Goal: Information Seeking & Learning: Learn about a topic

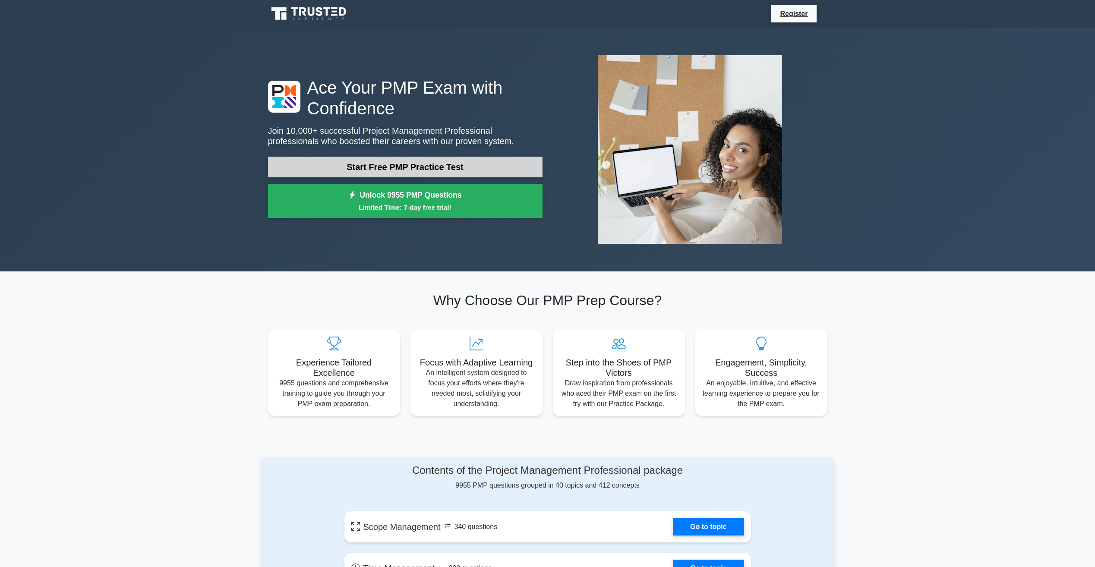
click at [396, 164] on link "Start Free PMP Practice Test" at bounding box center [405, 167] width 274 height 21
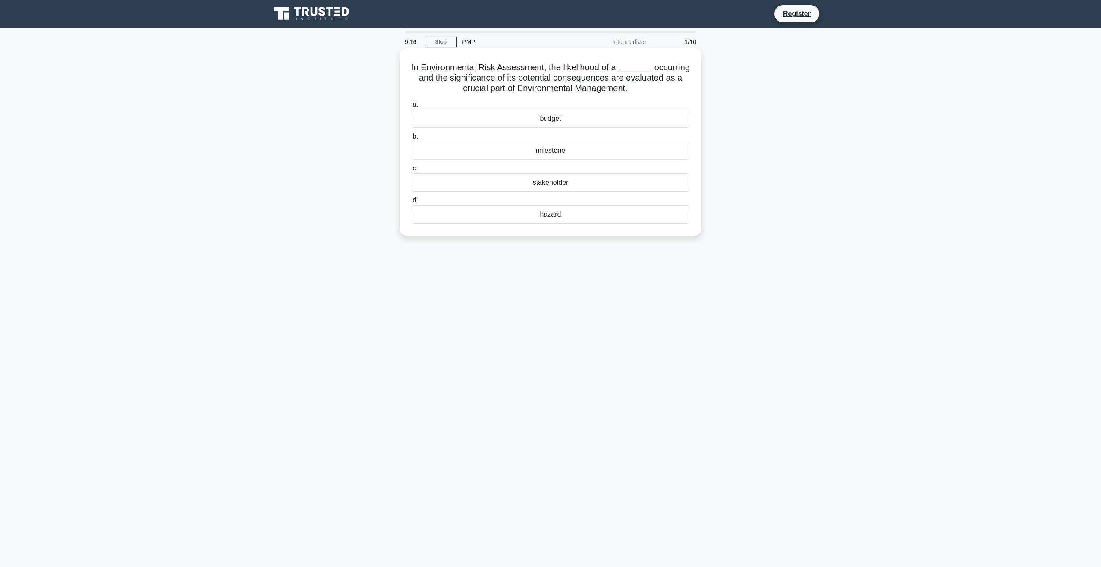
click at [556, 217] on div "hazard" at bounding box center [551, 214] width 280 height 18
click at [411, 203] on input "d. hazard" at bounding box center [411, 201] width 0 height 6
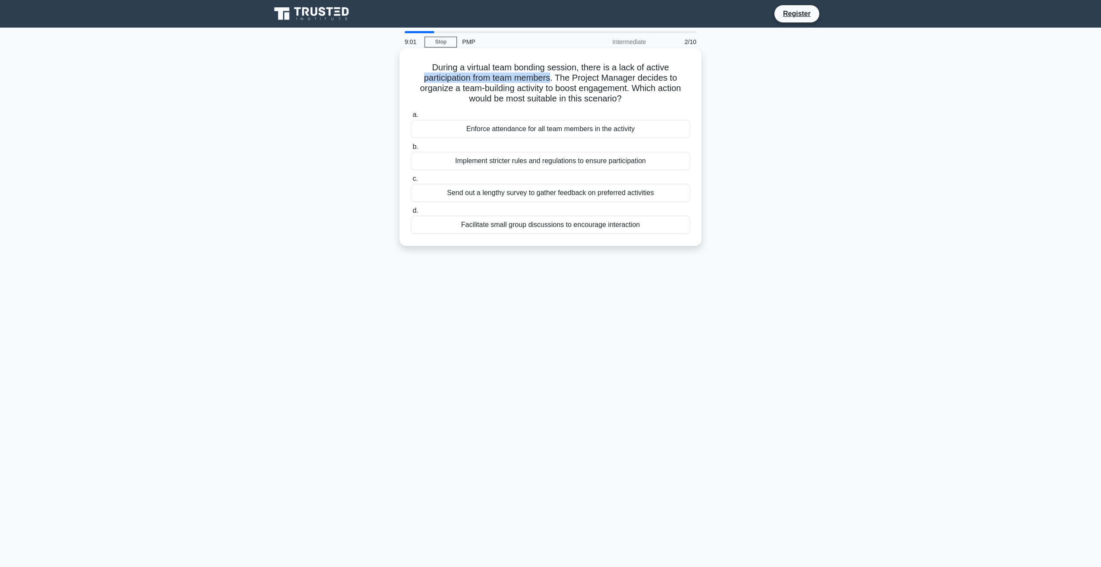
drag, startPoint x: 415, startPoint y: 75, endPoint x: 552, endPoint y: 82, distance: 136.5
click at [552, 82] on h5 "During a virtual team bonding session, there is a lack of active participation …" at bounding box center [550, 83] width 281 height 42
click at [533, 229] on div "Facilitate small group discussions to encourage interaction" at bounding box center [551, 225] width 280 height 18
click at [411, 214] on input "d. Facilitate small group discussions to encourage interaction" at bounding box center [411, 211] width 0 height 6
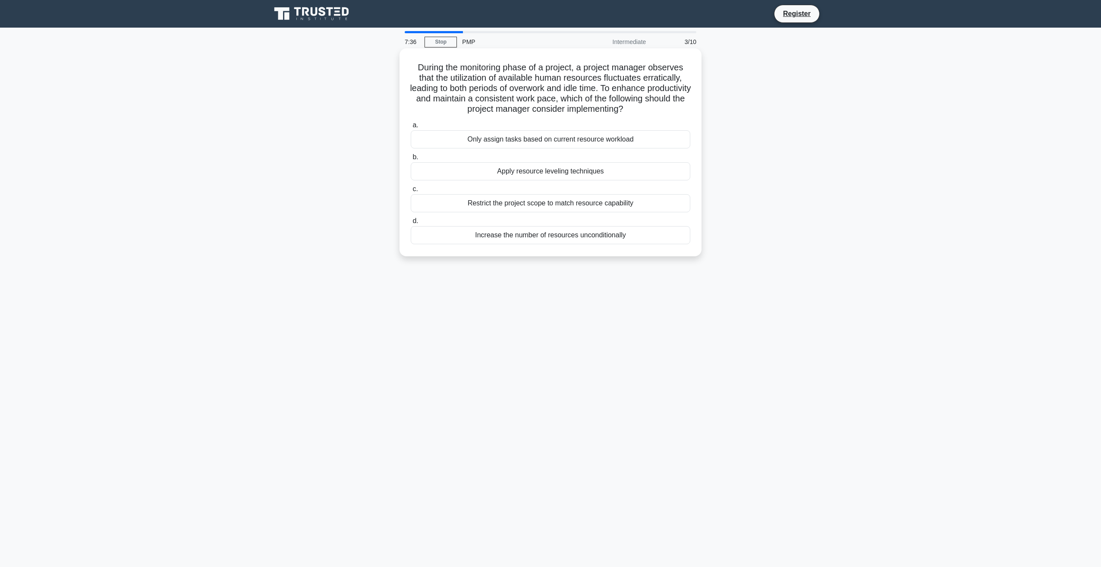
click at [585, 142] on div "Only assign tasks based on current resource workload" at bounding box center [551, 139] width 280 height 18
click at [411, 128] on input "a. Only assign tasks based on current resource workload" at bounding box center [411, 126] width 0 height 6
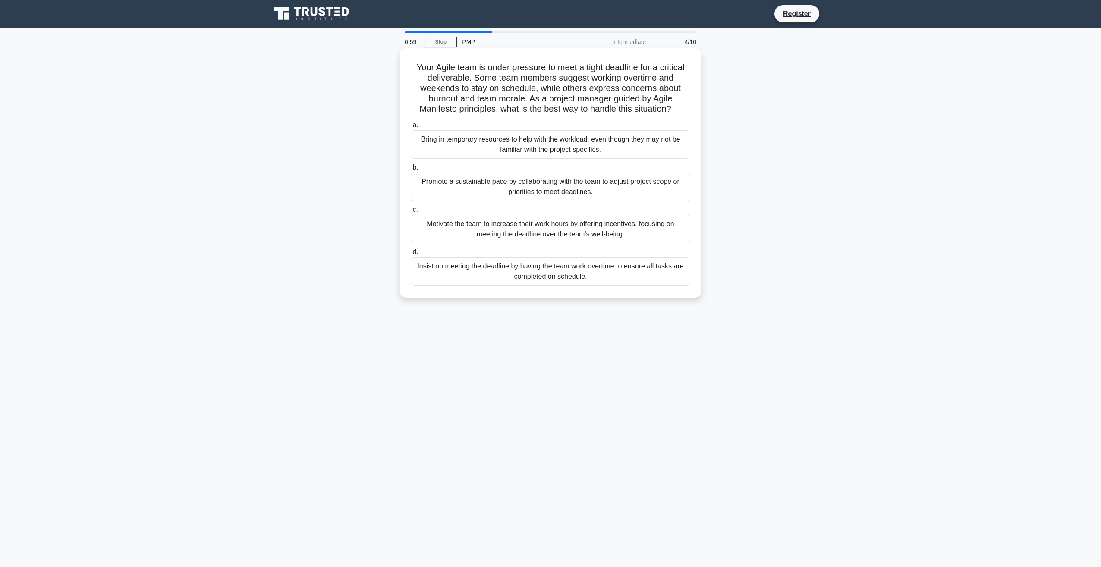
click at [543, 189] on div "Promote a sustainable pace by collaborating with the team to adjust project sco…" at bounding box center [551, 187] width 280 height 28
click at [411, 170] on input "b. Promote a sustainable pace by collaborating with the team to adjust project …" at bounding box center [411, 168] width 0 height 6
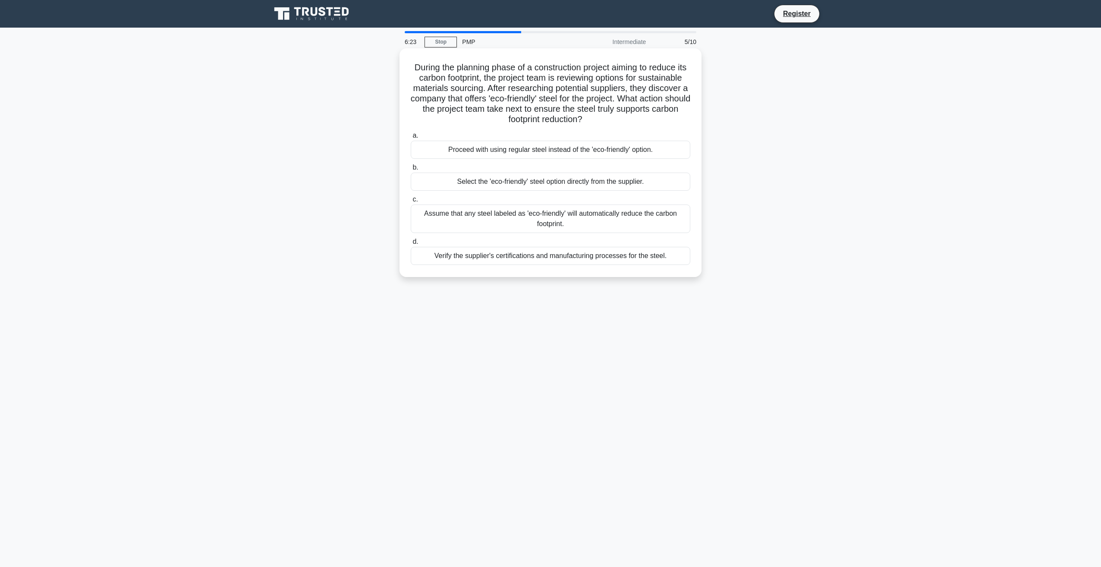
click at [548, 257] on div "Verify the supplier's certifications and manufacturing processes for the steel." at bounding box center [551, 256] width 280 height 18
click at [411, 245] on input "d. Verify the supplier's certifications and manufacturing processes for the ste…" at bounding box center [411, 242] width 0 height 6
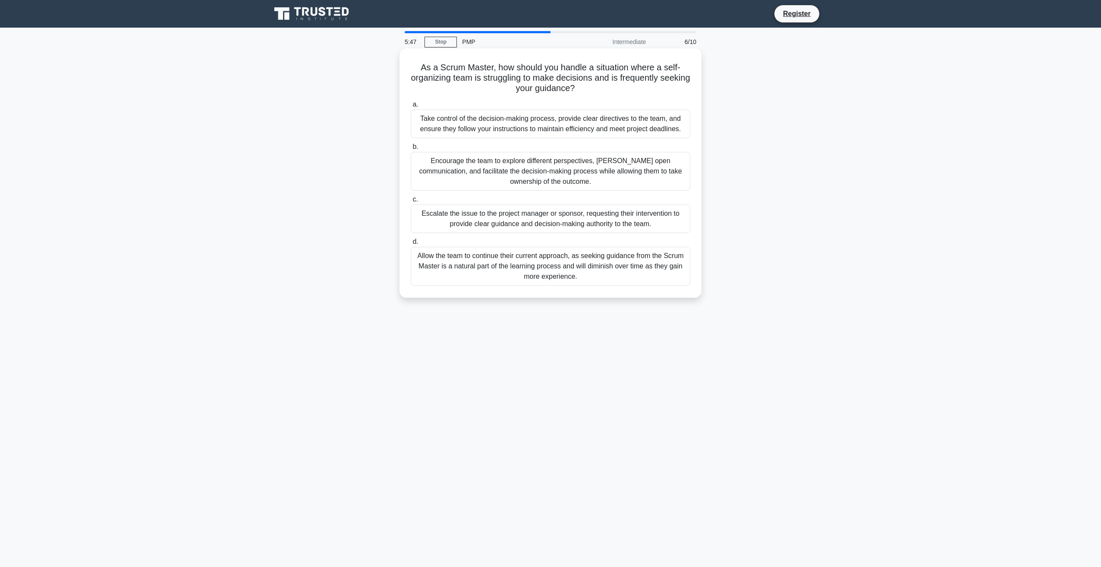
click at [483, 165] on div "Encourage the team to explore different perspectives, foster open communication…" at bounding box center [551, 171] width 280 height 39
click at [411, 150] on input "b. Encourage the team to explore different perspectives, foster open communicat…" at bounding box center [411, 147] width 0 height 6
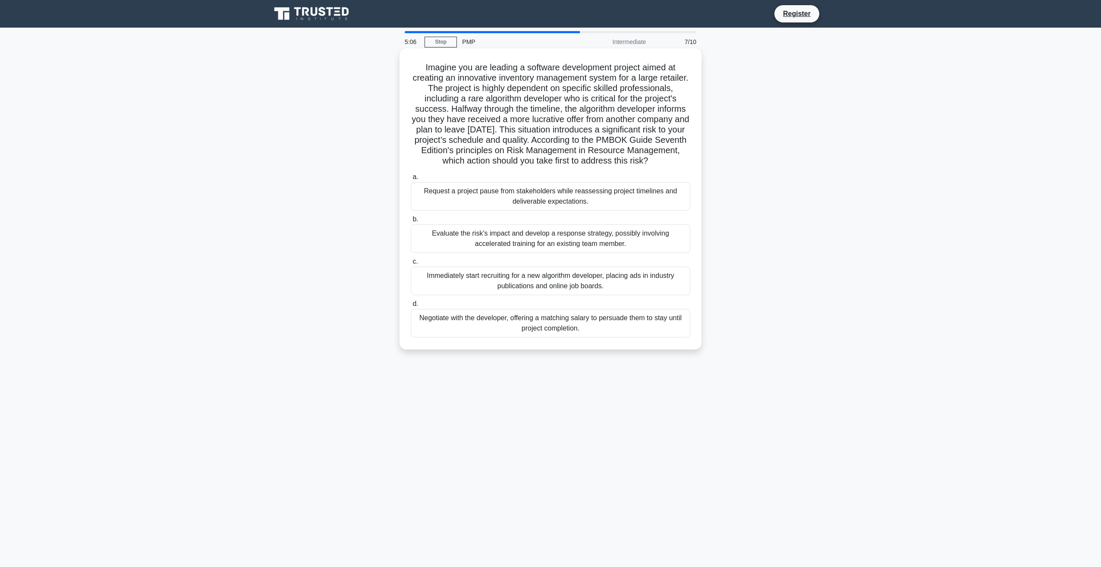
click at [551, 249] on div "Evaluate the risk's impact and develop a response strategy, possibly involving …" at bounding box center [551, 238] width 280 height 28
click at [411, 222] on input "b. Evaluate the risk's impact and develop a response strategy, possibly involvi…" at bounding box center [411, 220] width 0 height 6
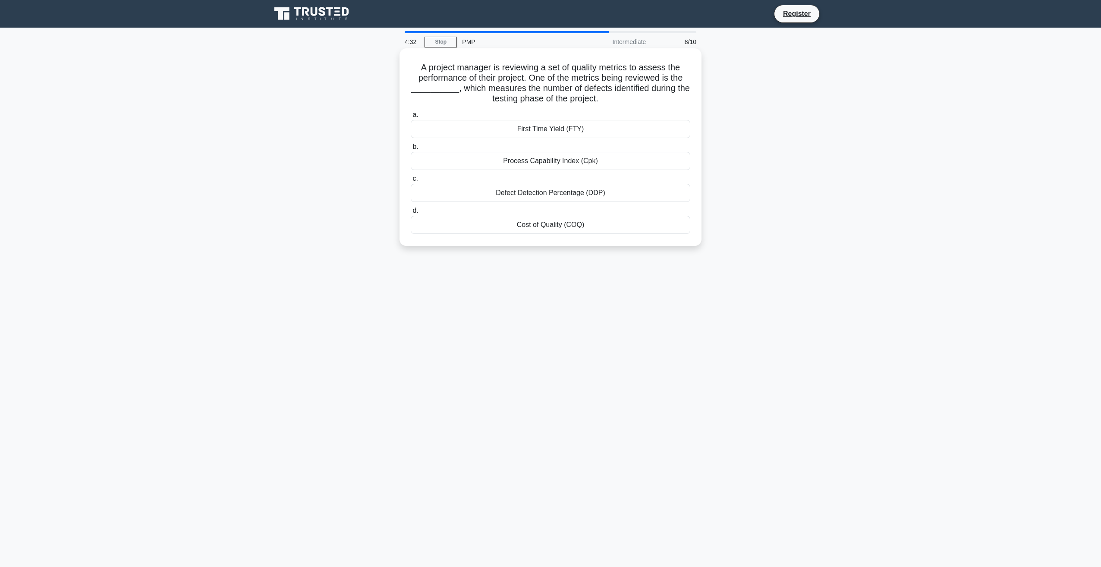
click at [509, 194] on div "Defect Detection Percentage (DDP)" at bounding box center [551, 193] width 280 height 18
click at [411, 182] on input "c. Defect Detection Percentage (DDP)" at bounding box center [411, 179] width 0 height 6
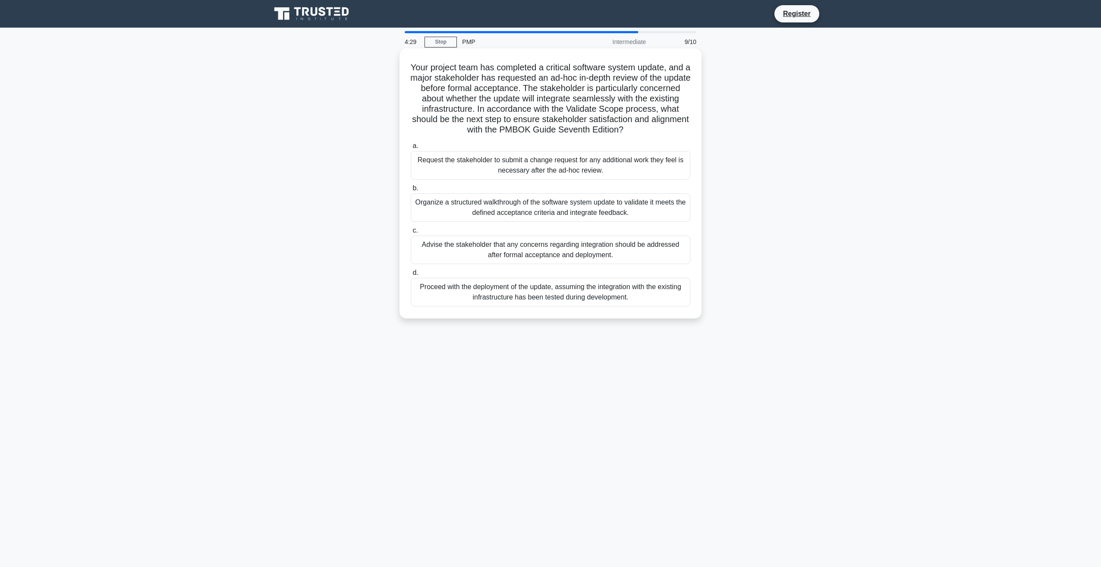
click at [503, 209] on div "Organize a structured walkthrough of the software system update to validate it …" at bounding box center [551, 207] width 280 height 28
click at [433, 211] on div "Organize a structured walkthrough of the software system update to validate it …" at bounding box center [551, 207] width 280 height 28
click at [411, 191] on input "b. Organize a structured walkthrough of the software system update to validate …" at bounding box center [411, 189] width 0 height 6
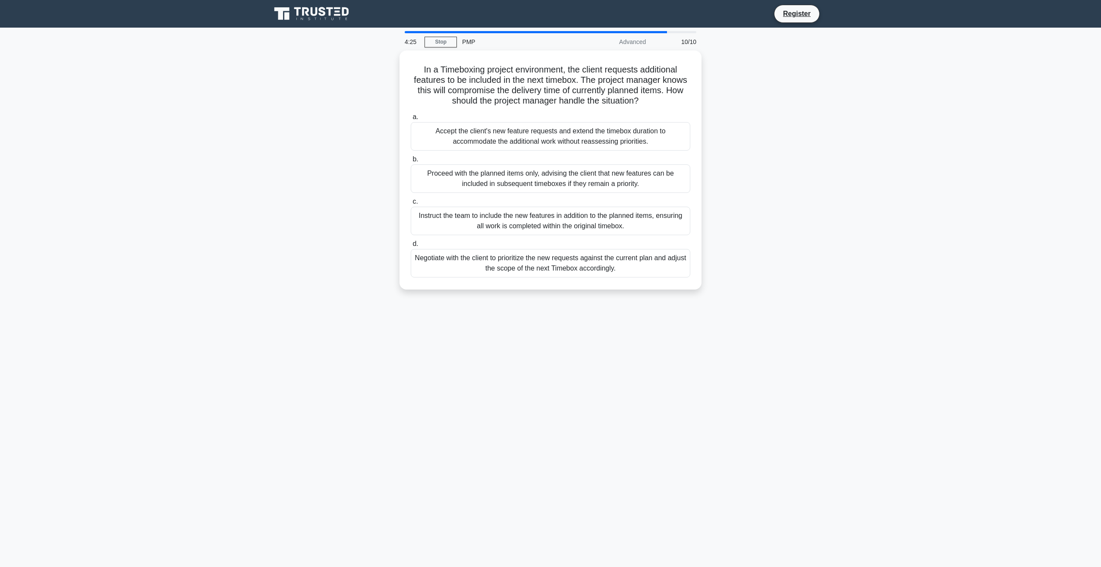
click at [433, 211] on div "Instruct the team to include the new features in addition to the planned items,…" at bounding box center [551, 221] width 280 height 28
click at [411, 205] on input "c. Instruct the team to include the new features in addition to the planned ite…" at bounding box center [411, 202] width 0 height 6
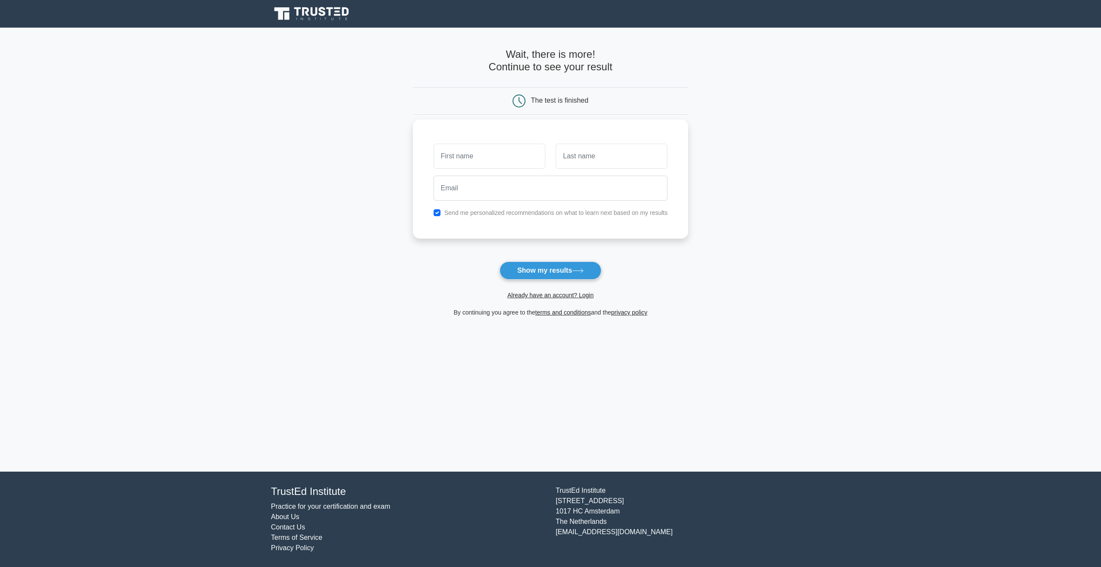
click at [451, 152] on input "text" at bounding box center [490, 156] width 112 height 25
click at [517, 272] on button "Show my results" at bounding box center [551, 270] width 102 height 18
click at [506, 151] on input "text" at bounding box center [490, 156] width 112 height 25
type input "lindiwe"
click at [617, 151] on input "text" at bounding box center [612, 156] width 112 height 25
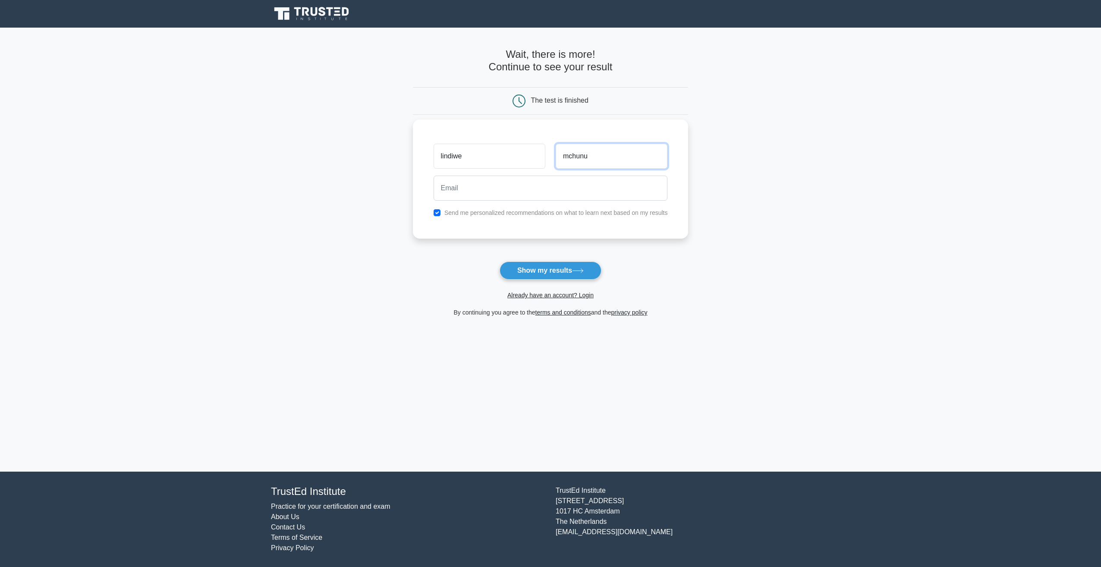
type input "mchunu"
click at [483, 183] on input "email" at bounding box center [551, 188] width 234 height 25
drag, startPoint x: 515, startPoint y: 190, endPoint x: 456, endPoint y: 186, distance: 59.7
click at [456, 186] on input "lindie668@gmail.com" at bounding box center [551, 188] width 234 height 25
type input "lindiwem@kutleng.com"
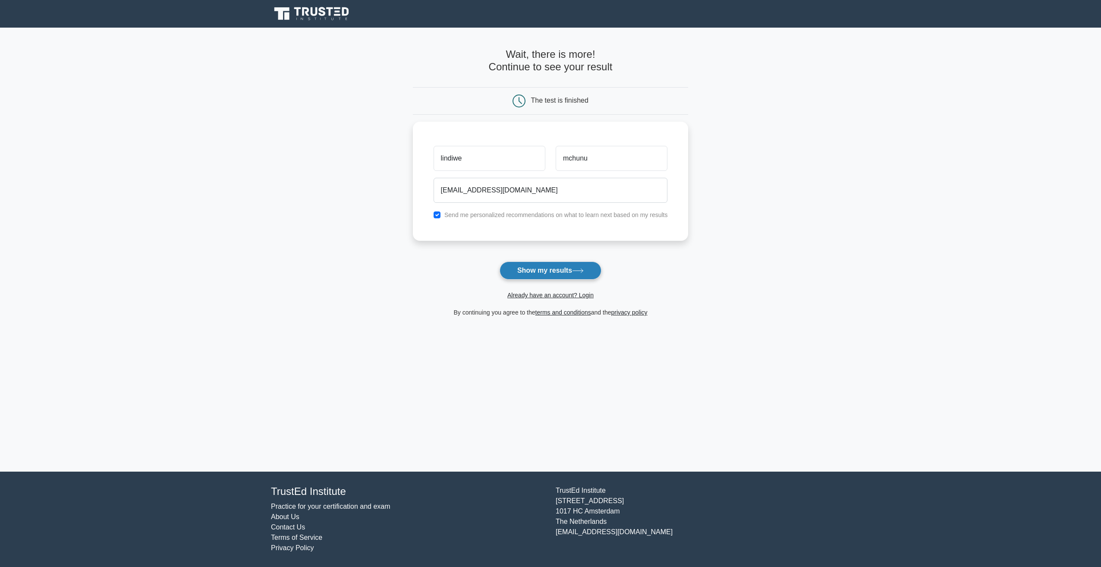
click at [522, 275] on button "Show my results" at bounding box center [551, 270] width 102 height 18
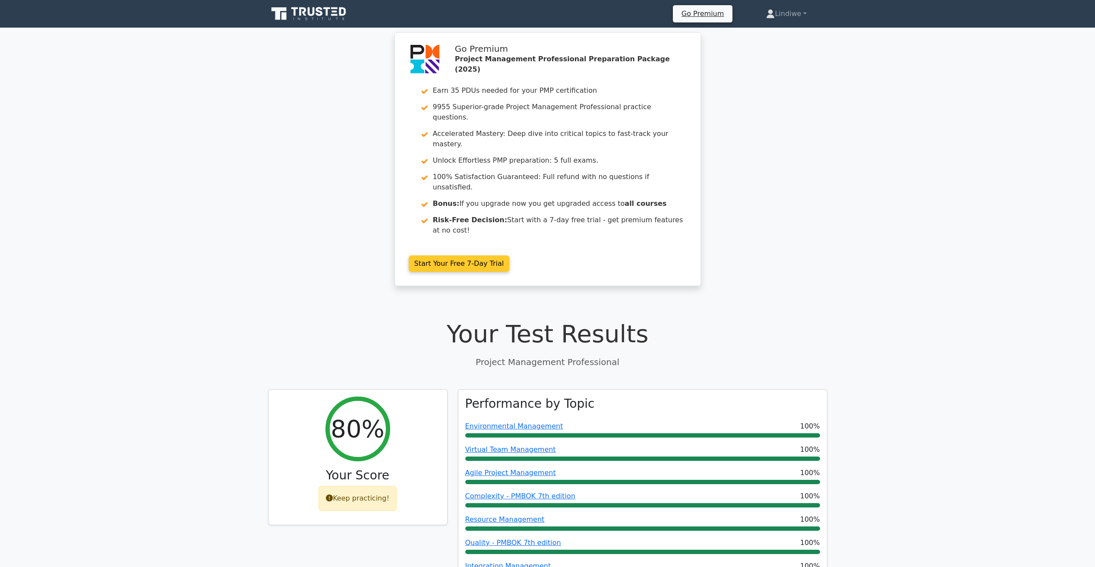
click at [443, 255] on link "Start Your Free 7-Day Trial" at bounding box center [459, 263] width 101 height 16
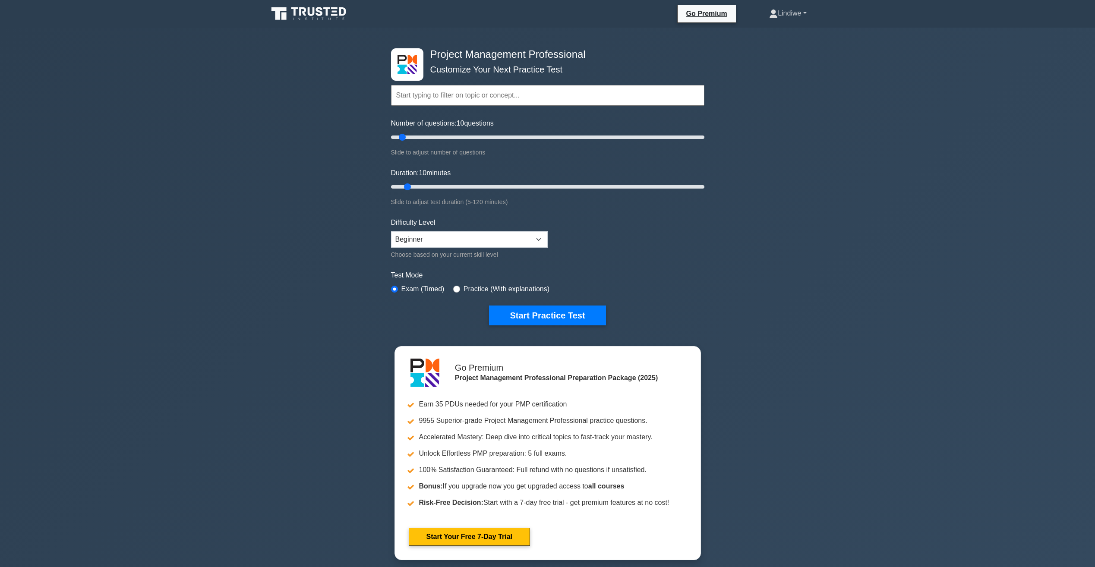
click at [784, 16] on link "Lindiwe" at bounding box center [787, 13] width 79 height 17
click at [771, 31] on link "Profile" at bounding box center [783, 34] width 68 height 14
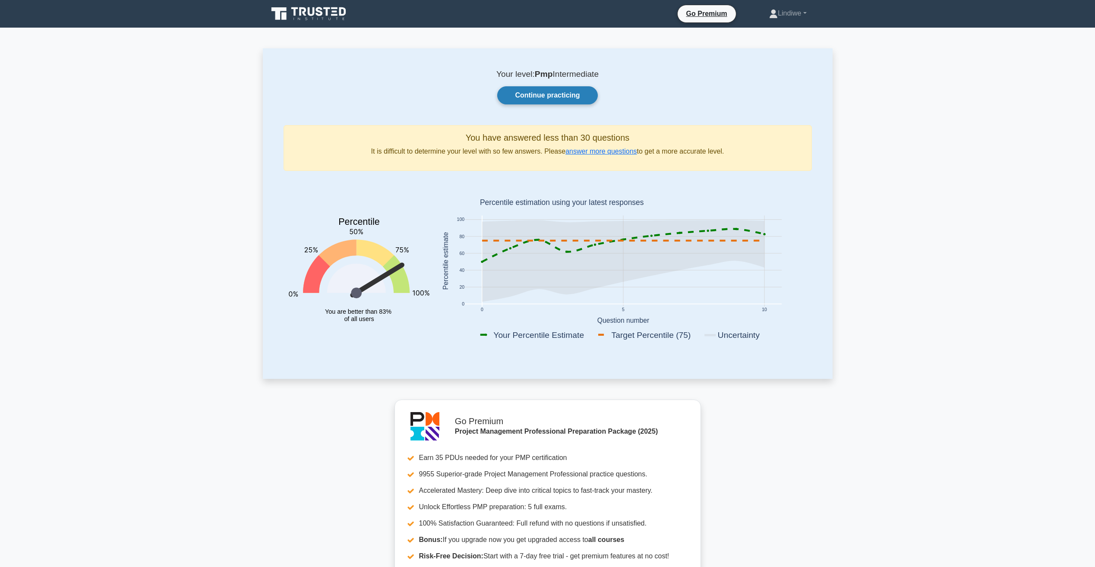
click at [533, 96] on link "Continue practicing" at bounding box center [547, 95] width 100 height 18
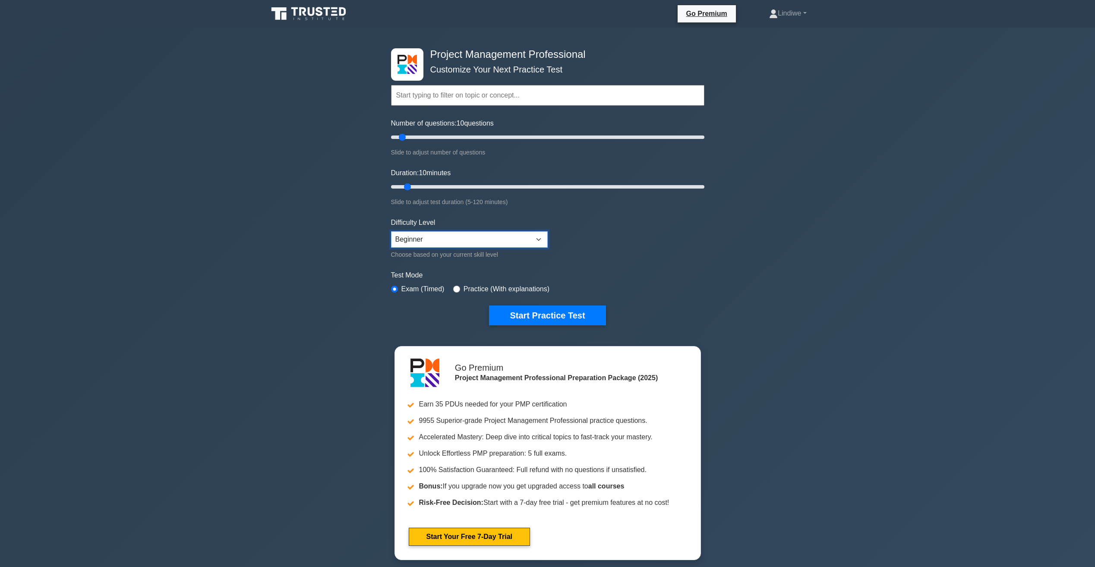
click at [453, 236] on select "Beginner Intermediate Expert" at bounding box center [469, 239] width 157 height 16
click at [529, 207] on form "Topics Scope Management Time Management Cost Management Quality Management Risk…" at bounding box center [547, 192] width 313 height 267
click at [552, 316] on button "Start Practice Test" at bounding box center [547, 315] width 116 height 20
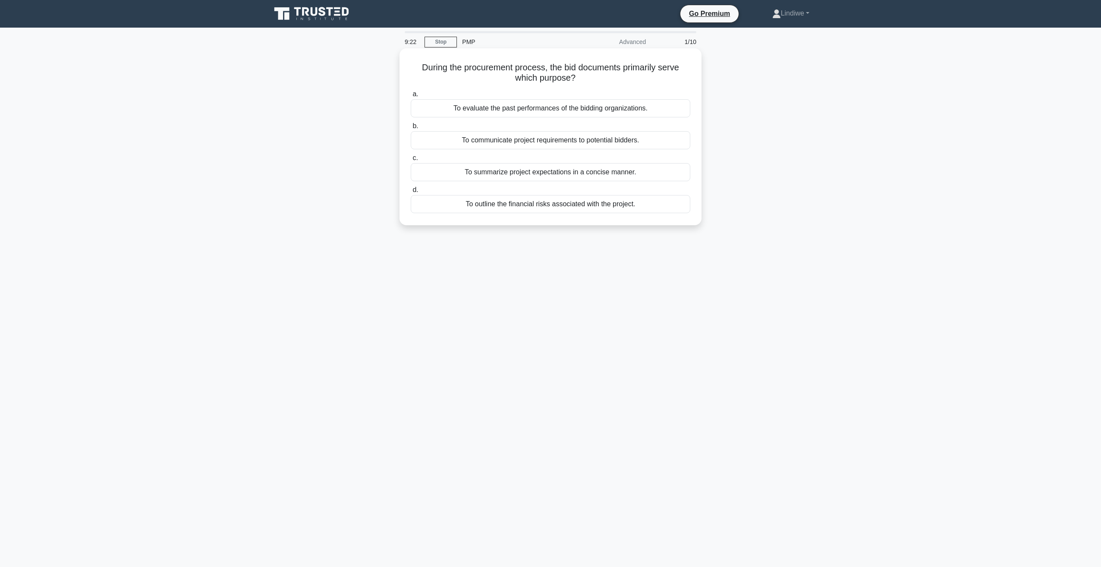
click at [502, 135] on div "To communicate project requirements to potential bidders." at bounding box center [551, 140] width 280 height 18
click at [411, 129] on input "b. To communicate project requirements to potential bidders." at bounding box center [411, 126] width 0 height 6
click at [576, 205] on div "Hire the cheapest resource available" at bounding box center [551, 204] width 280 height 18
click at [411, 193] on input "d. Hire the cheapest resource available" at bounding box center [411, 190] width 0 height 6
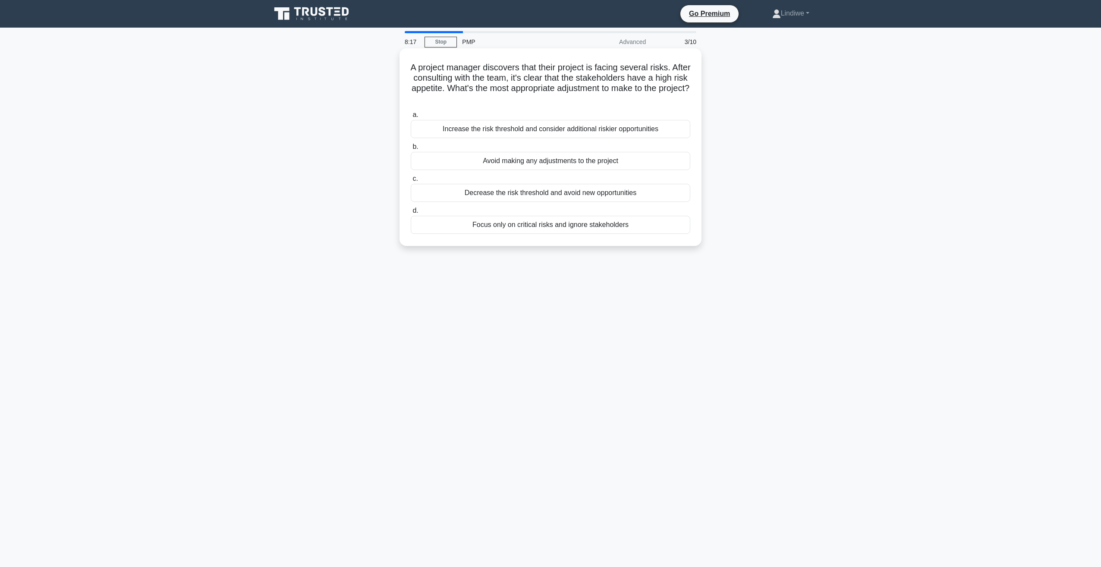
click at [544, 152] on div "Avoid making any adjustments to the project" at bounding box center [551, 161] width 280 height 18
click at [411, 150] on input "b. Avoid making any adjustments to the project" at bounding box center [411, 147] width 0 height 6
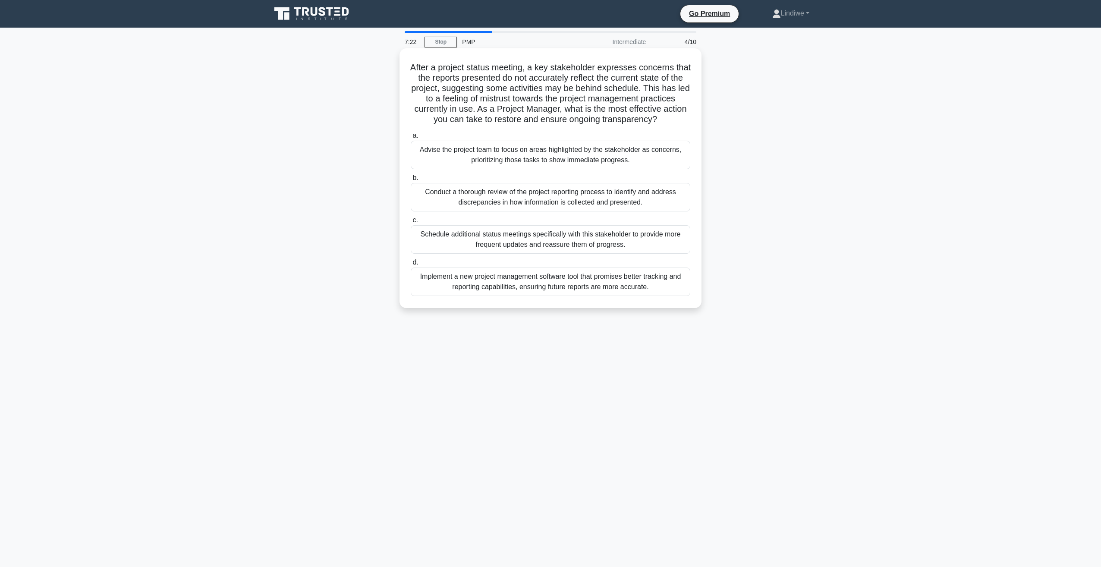
click at [529, 169] on div "Advise the project team to focus on areas highlighted by the stakeholder as con…" at bounding box center [551, 155] width 280 height 28
click at [411, 138] on input "a. Advise the project team to focus on areas highlighted by the stakeholder as …" at bounding box center [411, 136] width 0 height 6
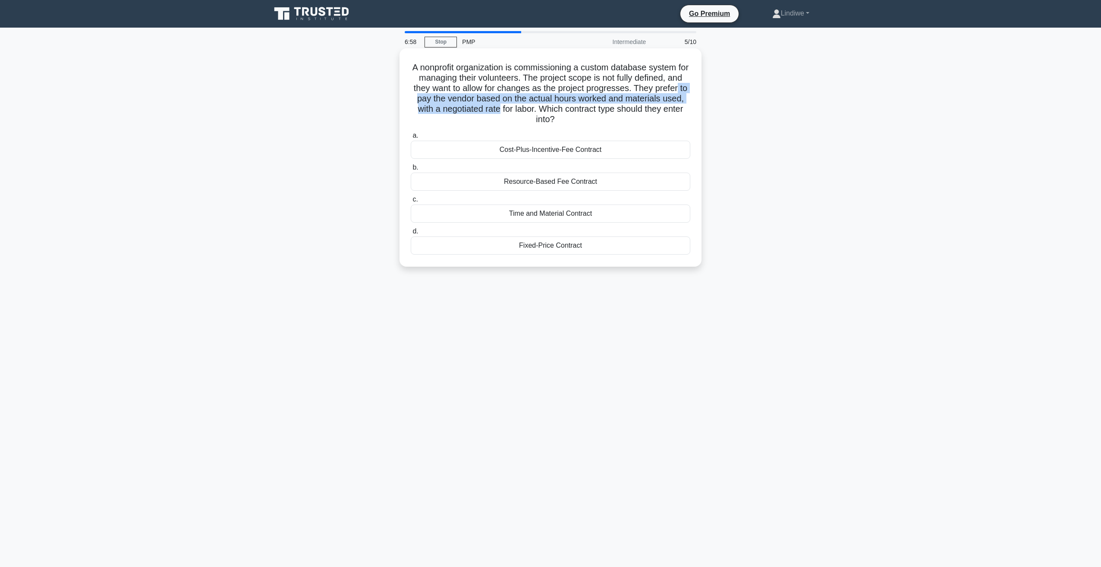
drag, startPoint x: 451, startPoint y: 104, endPoint x: 564, endPoint y: 109, distance: 113.2
click at [564, 109] on h5 "A nonprofit organization is commissioning a custom database system for managing…" at bounding box center [550, 93] width 281 height 63
drag, startPoint x: 564, startPoint y: 109, endPoint x: 518, endPoint y: 63, distance: 65.0
click at [518, 63] on div "A nonprofit organization is commissioning a custom database system for managing…" at bounding box center [550, 157] width 295 height 211
drag, startPoint x: 415, startPoint y: 79, endPoint x: 494, endPoint y: 86, distance: 79.3
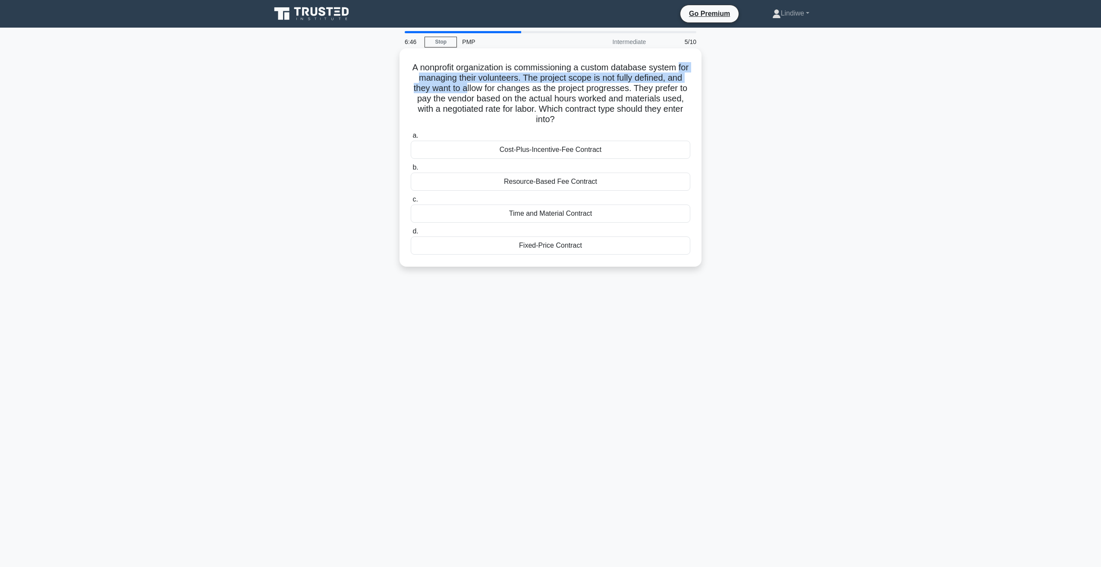
click at [494, 86] on h5 "A nonprofit organization is commissioning a custom database system for managing…" at bounding box center [550, 93] width 281 height 63
click at [558, 217] on div "Time and Material Contract" at bounding box center [551, 214] width 280 height 18
click at [411, 202] on input "c. Time and Material Contract" at bounding box center [411, 200] width 0 height 6
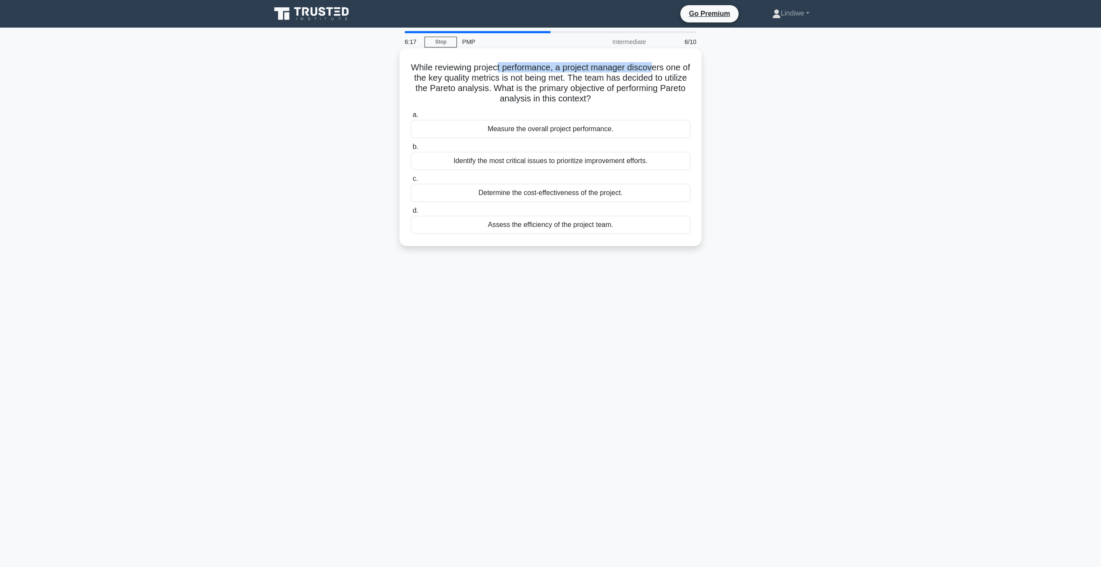
drag, startPoint x: 500, startPoint y: 72, endPoint x: 661, endPoint y: 63, distance: 161.2
click at [661, 63] on h5 "While reviewing project performance, a project manager discovers one of the key…" at bounding box center [550, 83] width 281 height 42
click at [575, 130] on div "Measure the overall project performance." at bounding box center [551, 129] width 280 height 18
click at [411, 118] on input "a. Measure the overall project performance." at bounding box center [411, 115] width 0 height 6
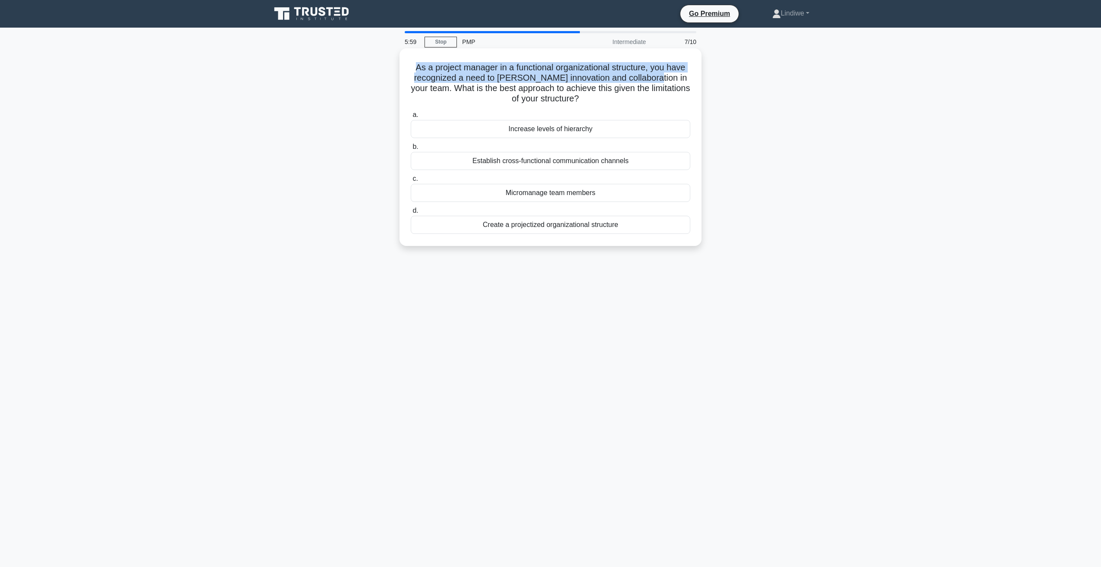
drag, startPoint x: 411, startPoint y: 66, endPoint x: 645, endPoint y: 73, distance: 234.4
click at [645, 73] on h5 "As a project manager in a functional organizational structure, you have recogni…" at bounding box center [550, 83] width 281 height 42
click at [561, 160] on div "Establish cross-functional communication channels" at bounding box center [551, 161] width 280 height 18
click at [411, 150] on input "b. Establish cross-functional communication channels" at bounding box center [411, 147] width 0 height 6
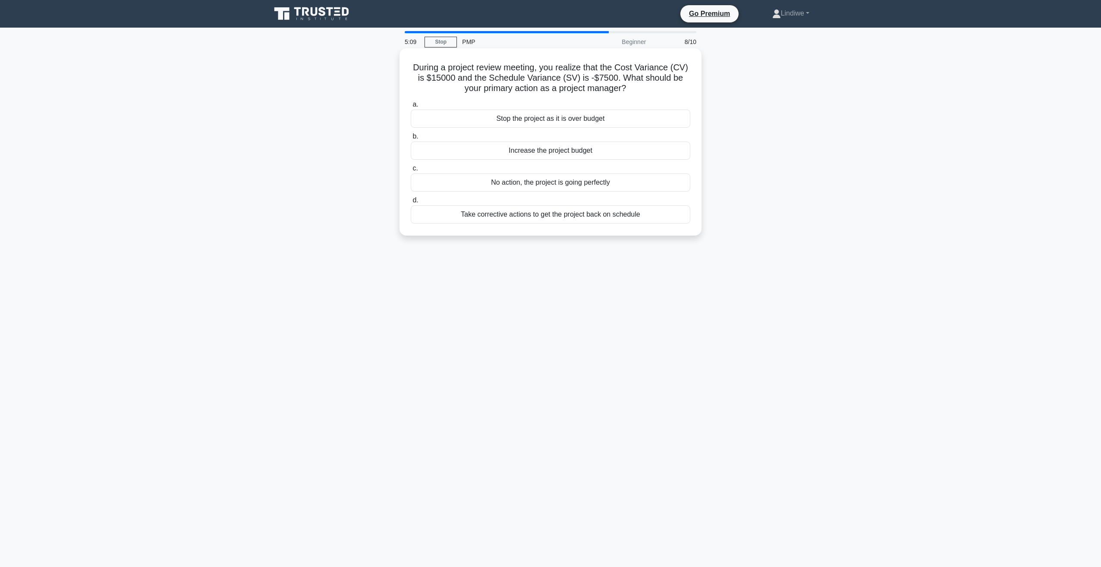
click at [534, 185] on div "No action, the project is going perfectly" at bounding box center [551, 182] width 280 height 18
click at [411, 171] on input "c. No action, the project is going perfectly" at bounding box center [411, 169] width 0 height 6
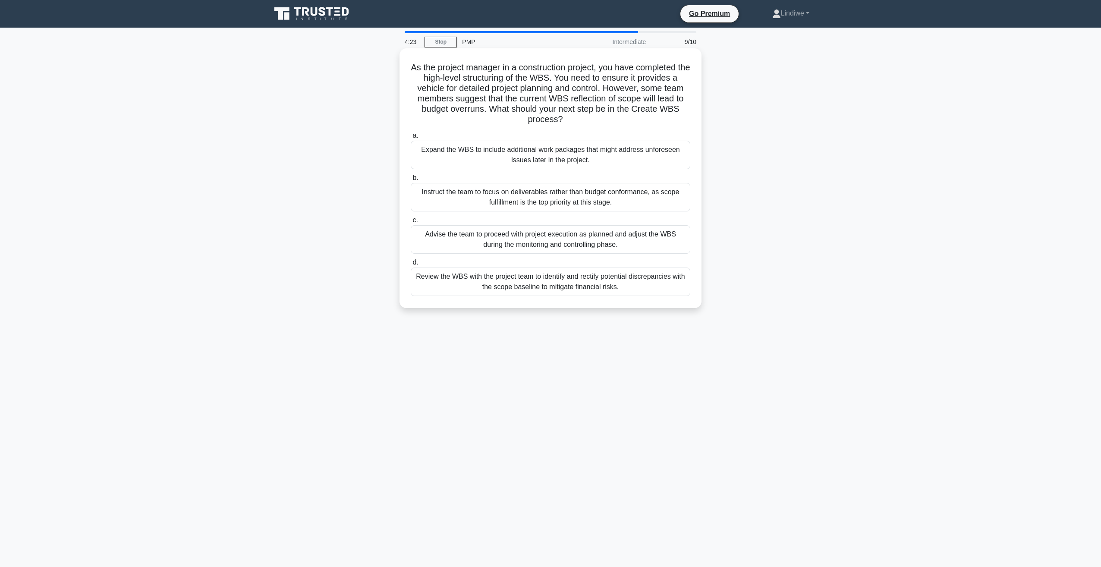
click at [585, 283] on div "Review the WBS with the project team to identify and rectify potential discrepa…" at bounding box center [551, 282] width 280 height 28
click at [411, 265] on input "d. Review the WBS with the project team to identify and rectify potential discr…" at bounding box center [411, 263] width 0 height 6
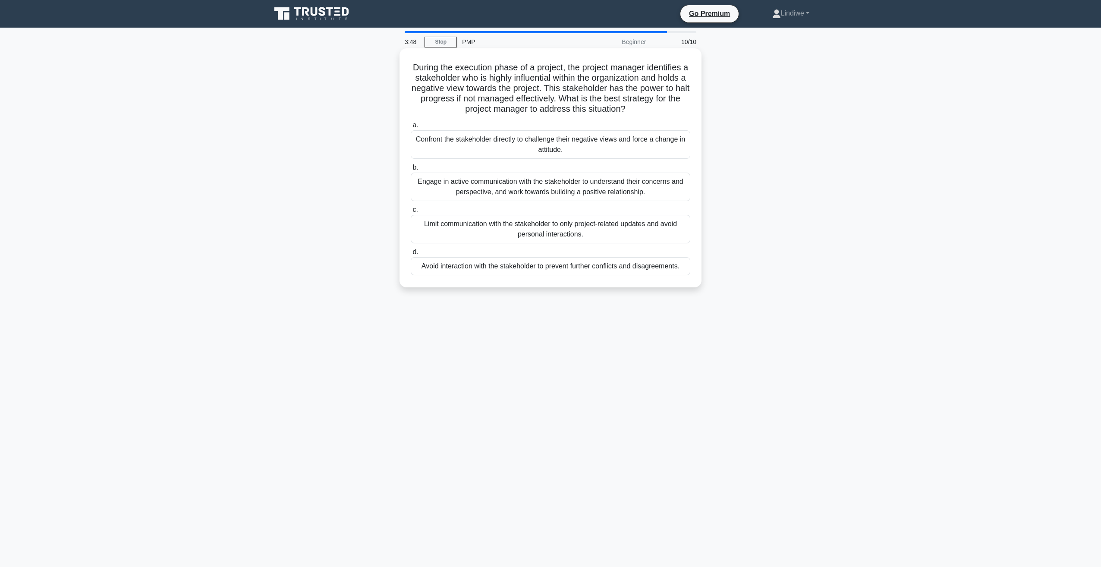
click at [485, 196] on div "Engage in active communication with the stakeholder to understand their concern…" at bounding box center [551, 187] width 280 height 28
click at [411, 170] on input "b. Engage in active communication with the stakeholder to understand their conc…" at bounding box center [411, 168] width 0 height 6
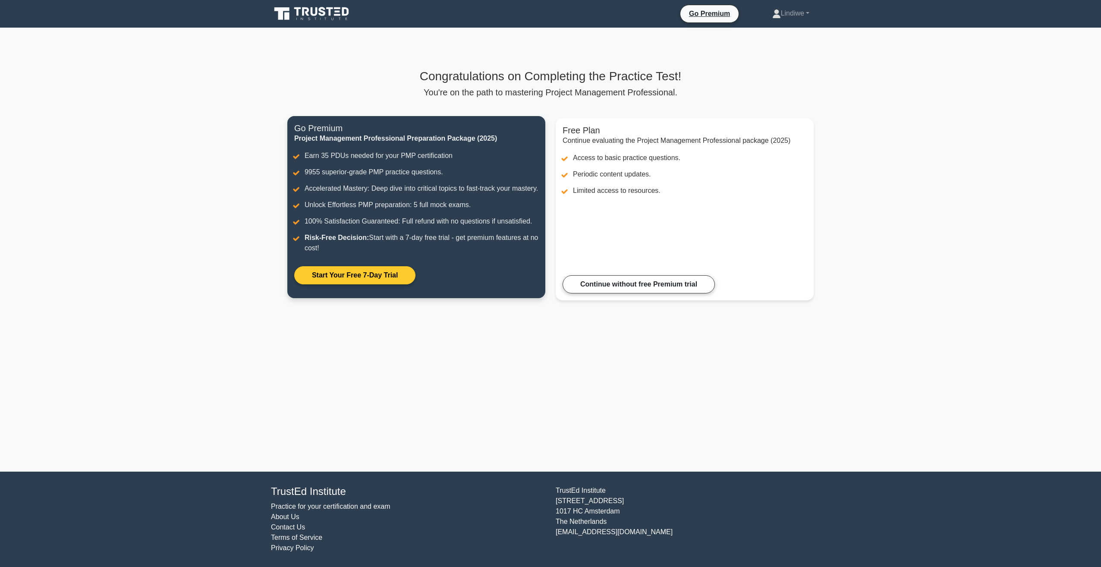
click at [367, 279] on link "Start Your Free 7-Day Trial" at bounding box center [354, 275] width 121 height 18
